Goal: Transaction & Acquisition: Book appointment/travel/reservation

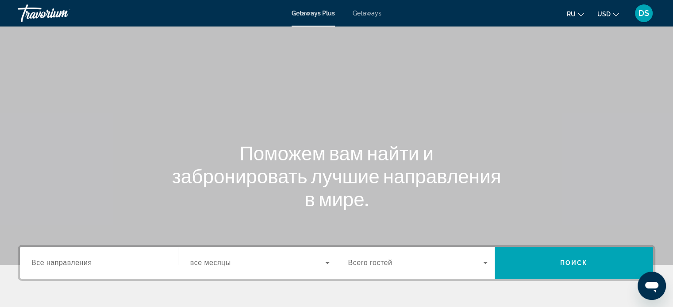
drag, startPoint x: 365, startPoint y: 12, endPoint x: 384, endPoint y: 38, distance: 31.9
click at [365, 12] on span "Getaways" at bounding box center [367, 13] width 29 height 7
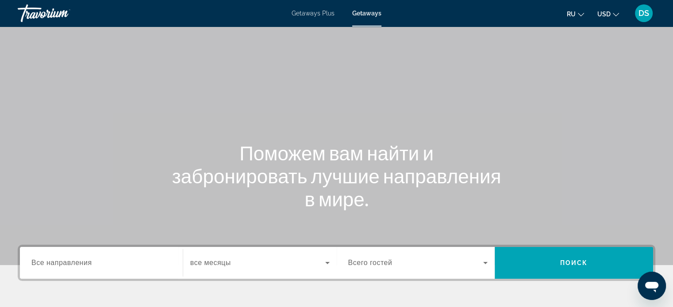
scroll to position [133, 0]
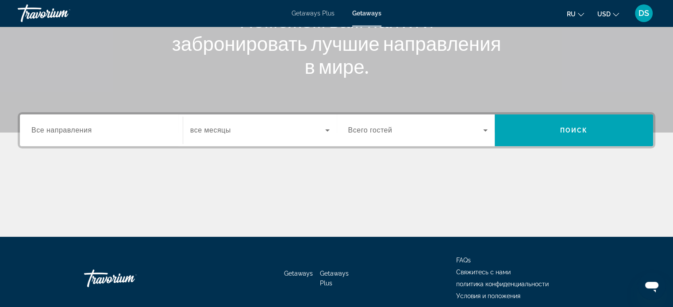
click at [73, 131] on span "Все направления" at bounding box center [61, 130] width 61 height 8
click at [73, 131] on input "Destination Все направления" at bounding box center [101, 131] width 140 height 11
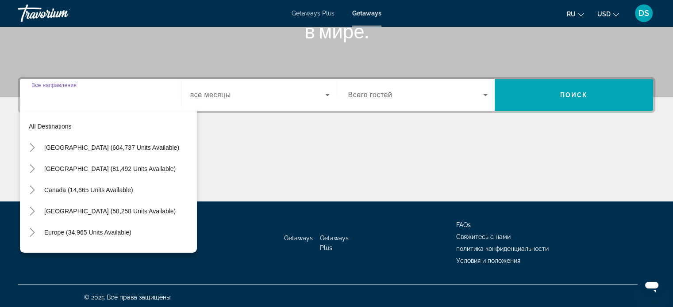
scroll to position [170, 0]
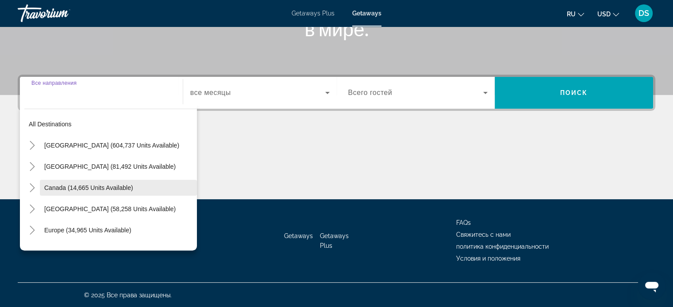
click at [60, 188] on span "Canada (14,665 units available)" at bounding box center [88, 187] width 89 height 7
type input "**********"
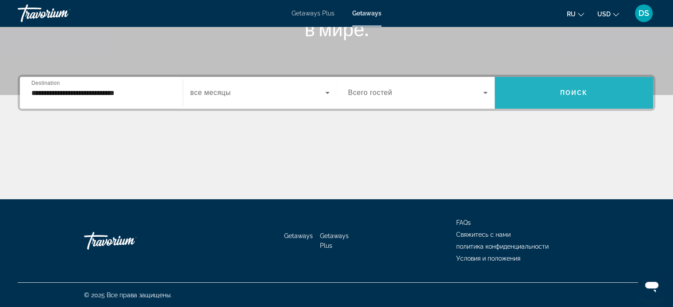
click at [554, 93] on span "Search widget" at bounding box center [573, 92] width 158 height 21
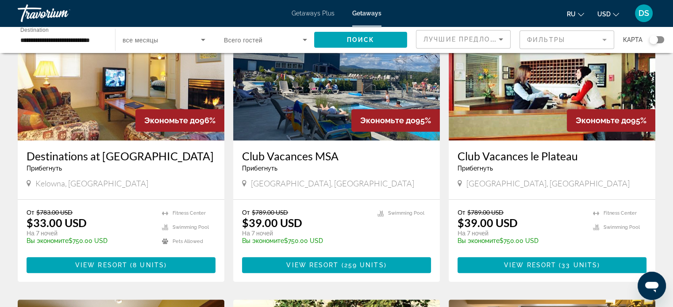
scroll to position [398, 0]
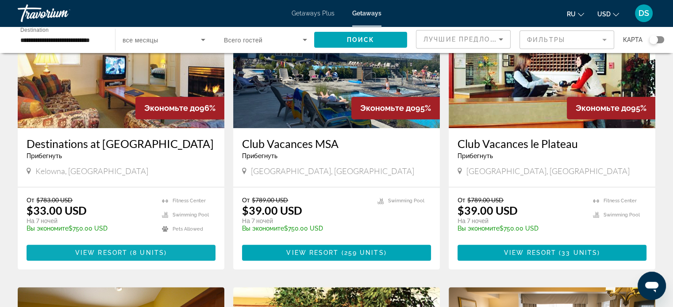
click at [152, 253] on span "8 units" at bounding box center [148, 252] width 31 height 7
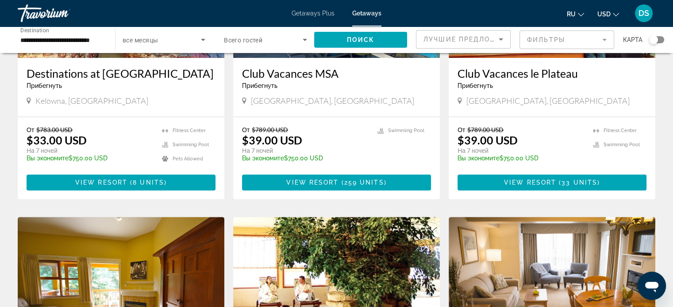
scroll to position [487, 0]
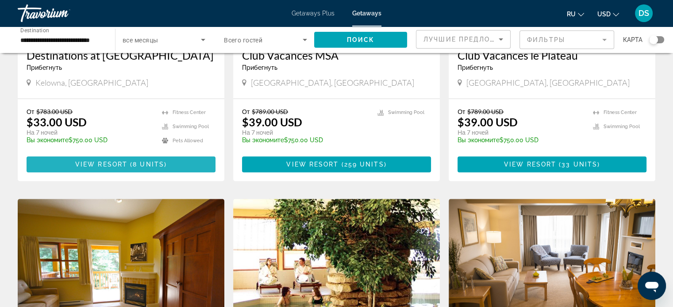
click at [129, 165] on span "Main content" at bounding box center [128, 164] width 3 height 7
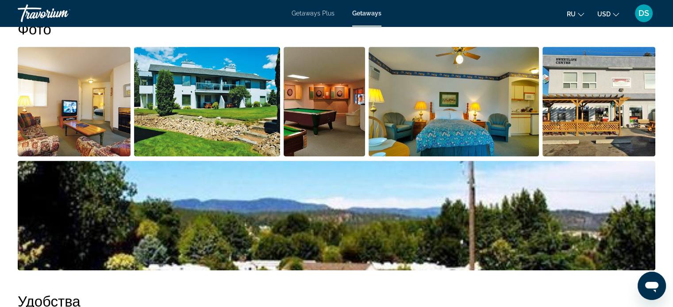
scroll to position [354, 0]
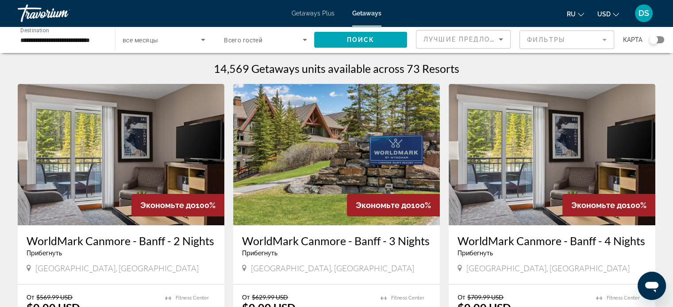
scroll to position [88, 0]
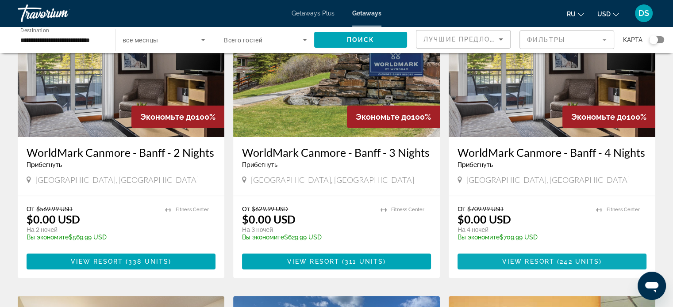
click at [574, 259] on span "242 units" at bounding box center [578, 261] width 39 height 7
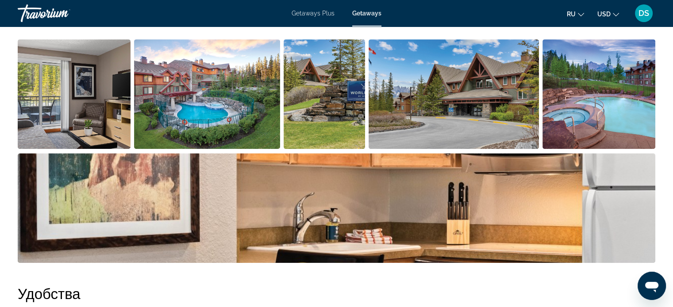
scroll to position [442, 0]
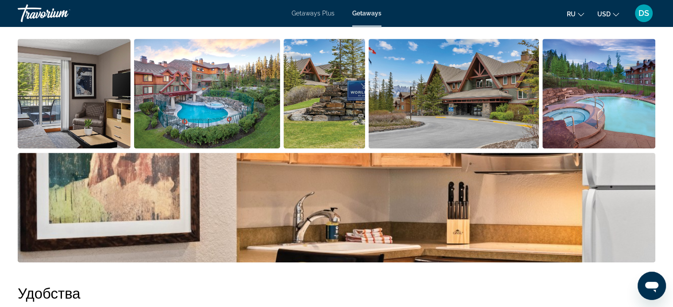
click at [251, 109] on img "Open full-screen image slider" at bounding box center [207, 94] width 146 height 110
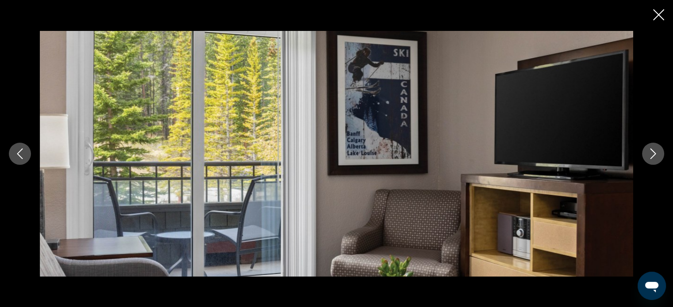
click at [655, 156] on icon "Next image" at bounding box center [653, 154] width 11 height 11
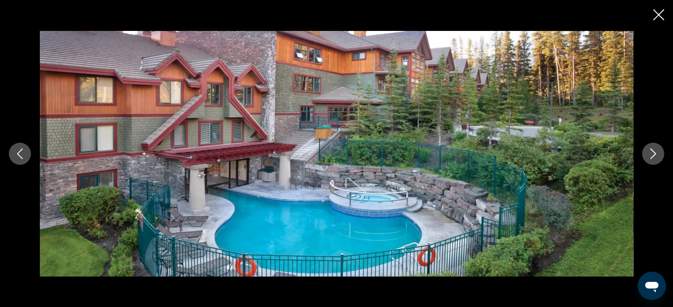
click at [654, 156] on icon "Next image" at bounding box center [653, 154] width 11 height 11
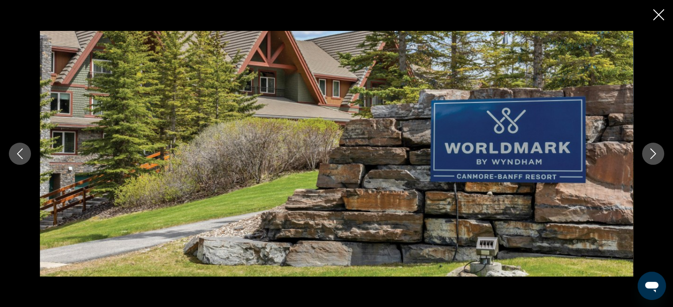
click at [654, 156] on icon "Next image" at bounding box center [653, 154] width 11 height 11
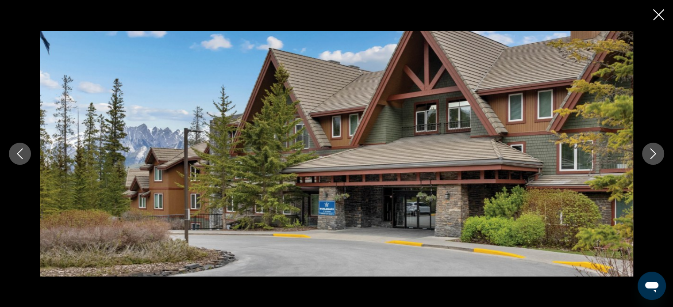
click at [654, 156] on icon "Next image" at bounding box center [653, 154] width 11 height 11
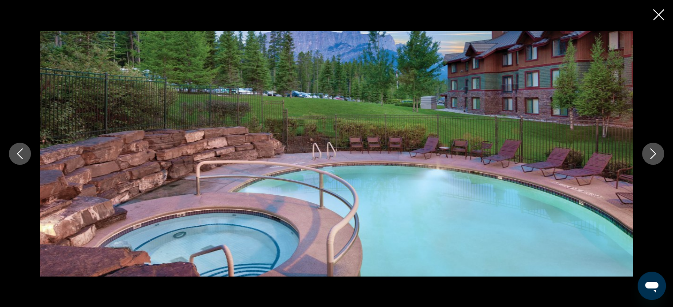
click at [661, 17] on icon "Close slideshow" at bounding box center [658, 14] width 11 height 11
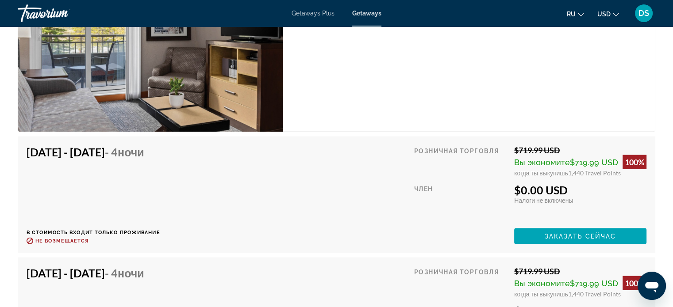
scroll to position [1813, 0]
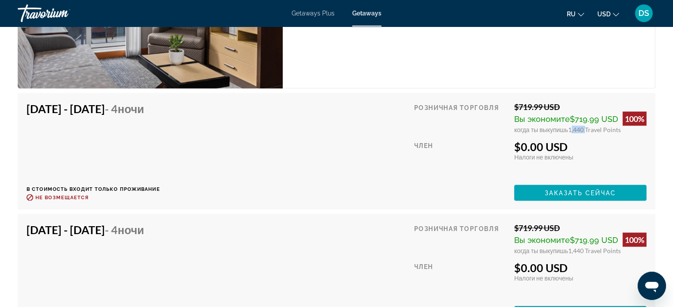
drag, startPoint x: 568, startPoint y: 129, endPoint x: 583, endPoint y: 129, distance: 15.0
click at [583, 129] on span "1,440 Travel Points" at bounding box center [594, 130] width 53 height 8
drag, startPoint x: 581, startPoint y: 141, endPoint x: 548, endPoint y: 129, distance: 34.8
click at [580, 141] on div "$0.00 USD" at bounding box center [580, 146] width 132 height 13
drag, startPoint x: 520, startPoint y: 105, endPoint x: 563, endPoint y: 107, distance: 43.0
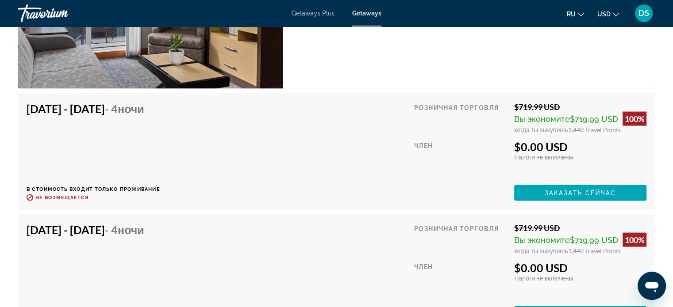
click at [563, 107] on div "$719.99 USD" at bounding box center [580, 107] width 132 height 10
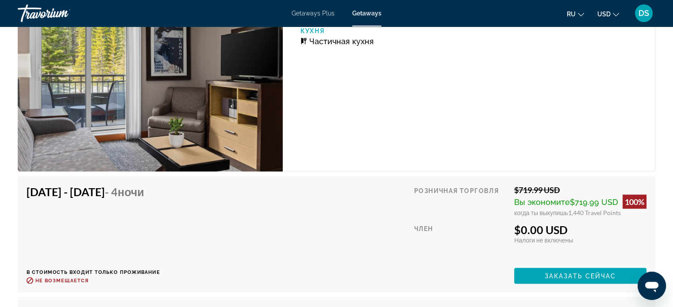
scroll to position [1681, 0]
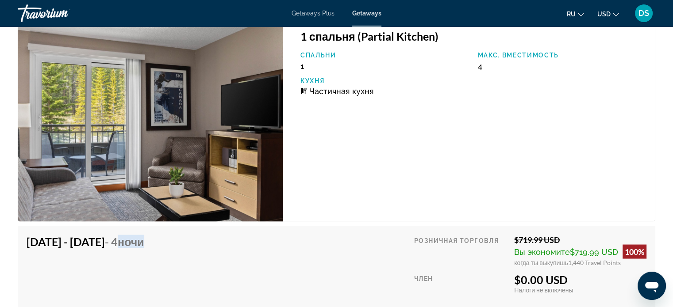
drag, startPoint x: 170, startPoint y: 241, endPoint x: 218, endPoint y: 240, distance: 48.7
click at [218, 240] on div "[DATE] - [DATE] - 4 ночи В стоимость входит только проживание Возврат до : Не в…" at bounding box center [337, 284] width 620 height 99
drag, startPoint x: 517, startPoint y: 239, endPoint x: 559, endPoint y: 240, distance: 42.0
click at [559, 240] on div "$719.99 USD" at bounding box center [580, 240] width 132 height 10
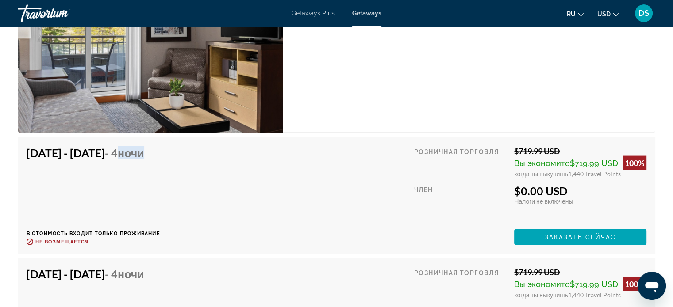
scroll to position [1725, 0]
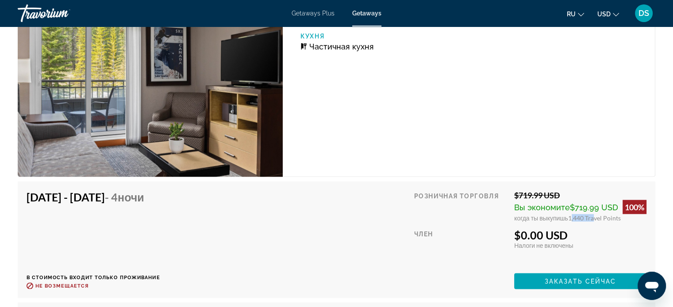
drag, startPoint x: 568, startPoint y: 220, endPoint x: 591, endPoint y: 216, distance: 22.9
click at [591, 216] on span "1,440 Travel Points" at bounding box center [594, 219] width 53 height 8
drag, startPoint x: 575, startPoint y: 280, endPoint x: 587, endPoint y: 248, distance: 34.8
click at [575, 280] on span "Заказать сейчас" at bounding box center [580, 281] width 72 height 7
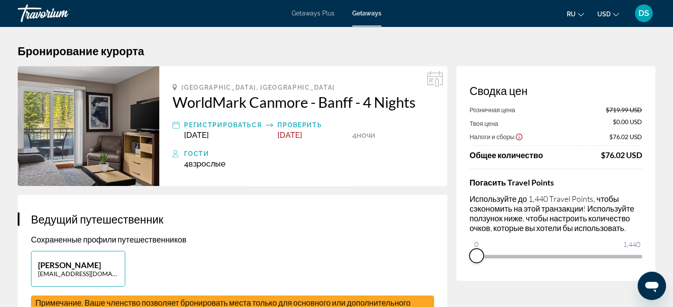
drag, startPoint x: 635, startPoint y: 268, endPoint x: 450, endPoint y: 283, distance: 185.0
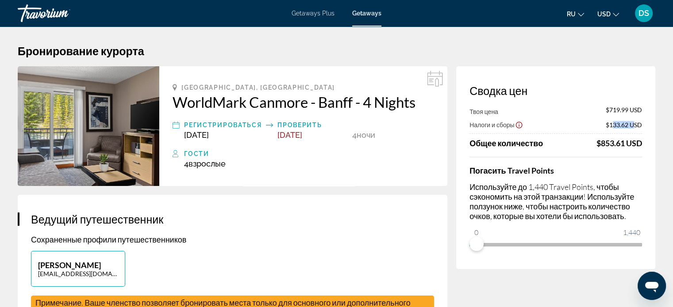
drag, startPoint x: 611, startPoint y: 125, endPoint x: 635, endPoint y: 124, distance: 24.3
click at [635, 124] on span "$133.62 USD" at bounding box center [623, 125] width 36 height 8
click at [625, 150] on div "Твоя цена $719.99 USD Налоги и сборы $133.62 USD Общее количество $853.61 USD П…" at bounding box center [555, 179] width 172 height 146
drag, startPoint x: 600, startPoint y: 142, endPoint x: 644, endPoint y: 143, distance: 43.8
click at [644, 143] on div "Сводка цен Твоя цена $719.99 USD Налоги и сборы $133.62 USD Общее количество $8…" at bounding box center [555, 167] width 199 height 203
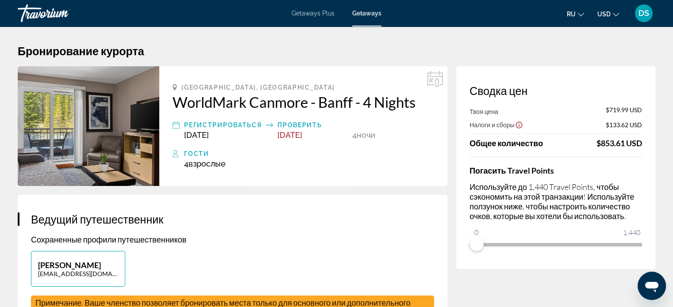
click at [623, 150] on div "Твоя цена $719.99 USD Налоги и сборы $133.62 USD Общее количество $853.61 USD П…" at bounding box center [555, 179] width 172 height 146
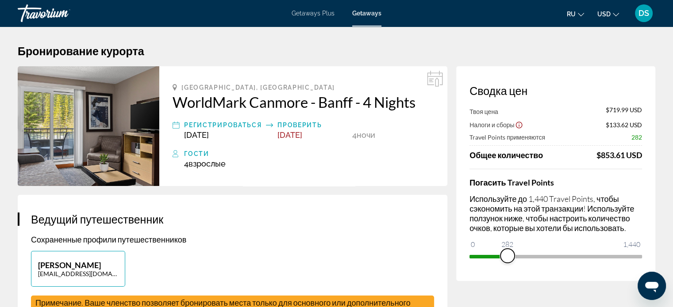
drag, startPoint x: 476, startPoint y: 244, endPoint x: 510, endPoint y: 249, distance: 34.0
click at [507, 255] on ngx-slider "0 1,440 282" at bounding box center [555, 256] width 172 height 2
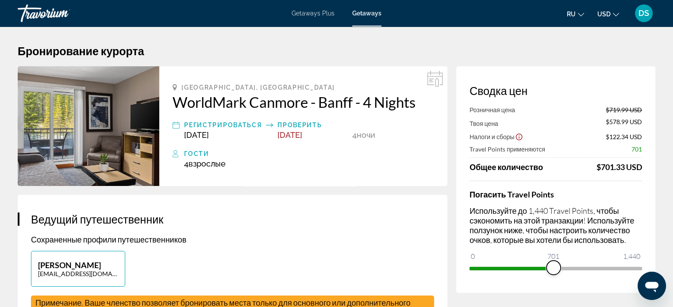
drag, startPoint x: 505, startPoint y: 268, endPoint x: 553, endPoint y: 267, distance: 48.2
click at [553, 267] on span "ngx-slider" at bounding box center [553, 268] width 14 height 14
drag, startPoint x: 554, startPoint y: 270, endPoint x: 580, endPoint y: 272, distance: 26.1
click at [582, 268] on span "ngx-slider" at bounding box center [582, 268] width 14 height 14
drag, startPoint x: 579, startPoint y: 267, endPoint x: 645, endPoint y: 254, distance: 67.5
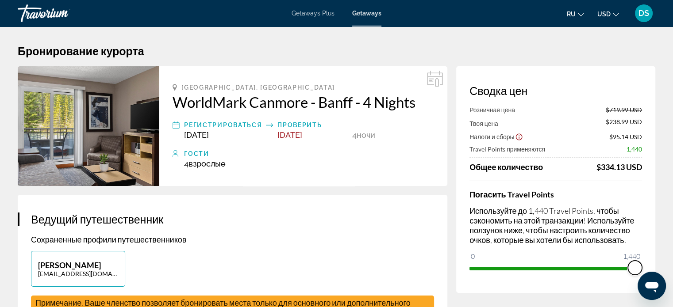
click at [645, 254] on div "Сводка цен Розничная цена $719.99 USD Твоя цена $238.99 USD Налоги и сборы $95.…" at bounding box center [555, 179] width 199 height 227
drag, startPoint x: 603, startPoint y: 166, endPoint x: 639, endPoint y: 169, distance: 35.9
click at [639, 169] on div "$76.02 USD" at bounding box center [621, 167] width 41 height 10
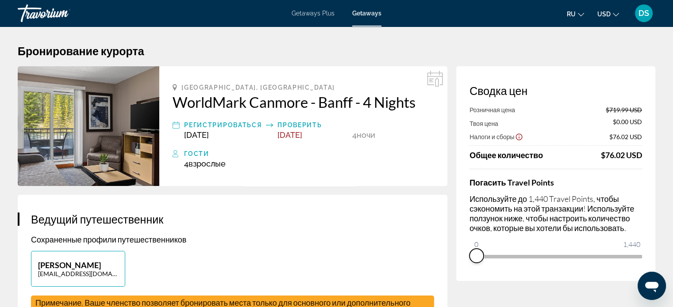
drag, startPoint x: 633, startPoint y: 268, endPoint x: 456, endPoint y: 286, distance: 178.7
drag, startPoint x: 476, startPoint y: 248, endPoint x: 506, endPoint y: 249, distance: 30.1
click at [506, 249] on span "ngx-slider" at bounding box center [506, 256] width 14 height 14
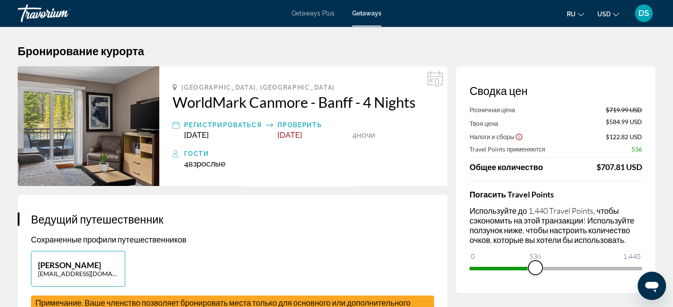
drag, startPoint x: 502, startPoint y: 267, endPoint x: 535, endPoint y: 266, distance: 32.7
click at [535, 266] on span "ngx-slider" at bounding box center [535, 268] width 14 height 14
drag, startPoint x: 534, startPoint y: 268, endPoint x: 679, endPoint y: 251, distance: 145.7
click at [673, 251] on html "Перейти к основному содержанию Getaways Plus Getaways ru English Español França…" at bounding box center [336, 153] width 673 height 307
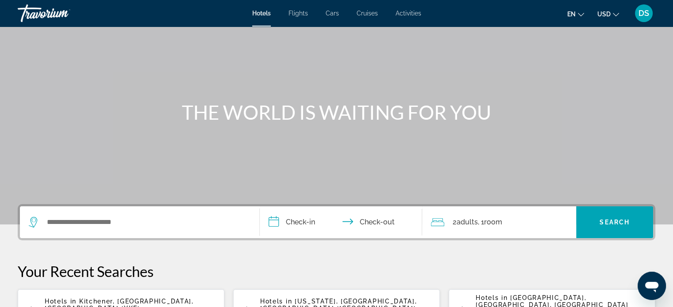
scroll to position [88, 0]
